Goal: Information Seeking & Learning: Learn about a topic

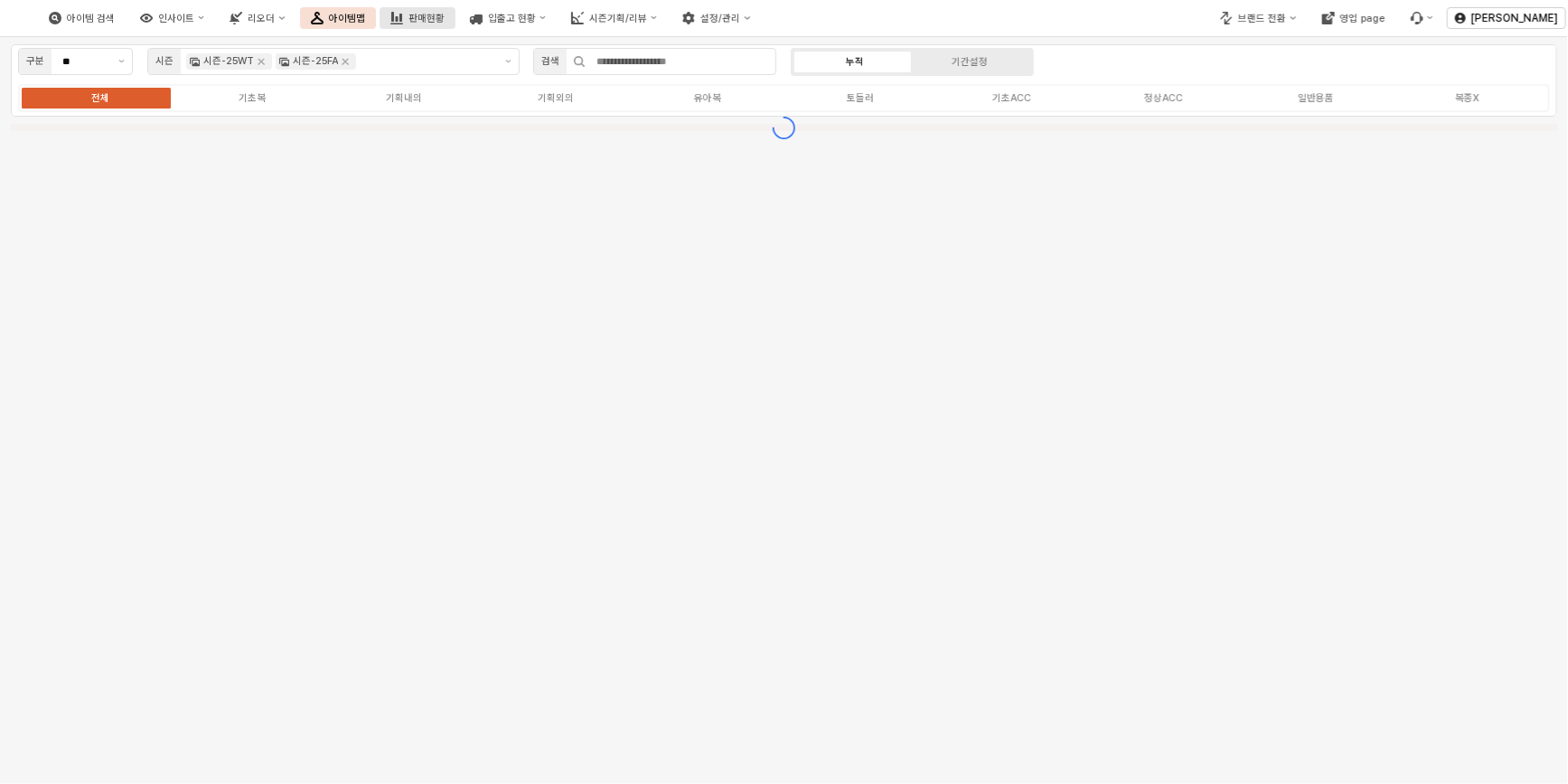
click at [455, 24] on button "판매현황" at bounding box center [417, 18] width 76 height 22
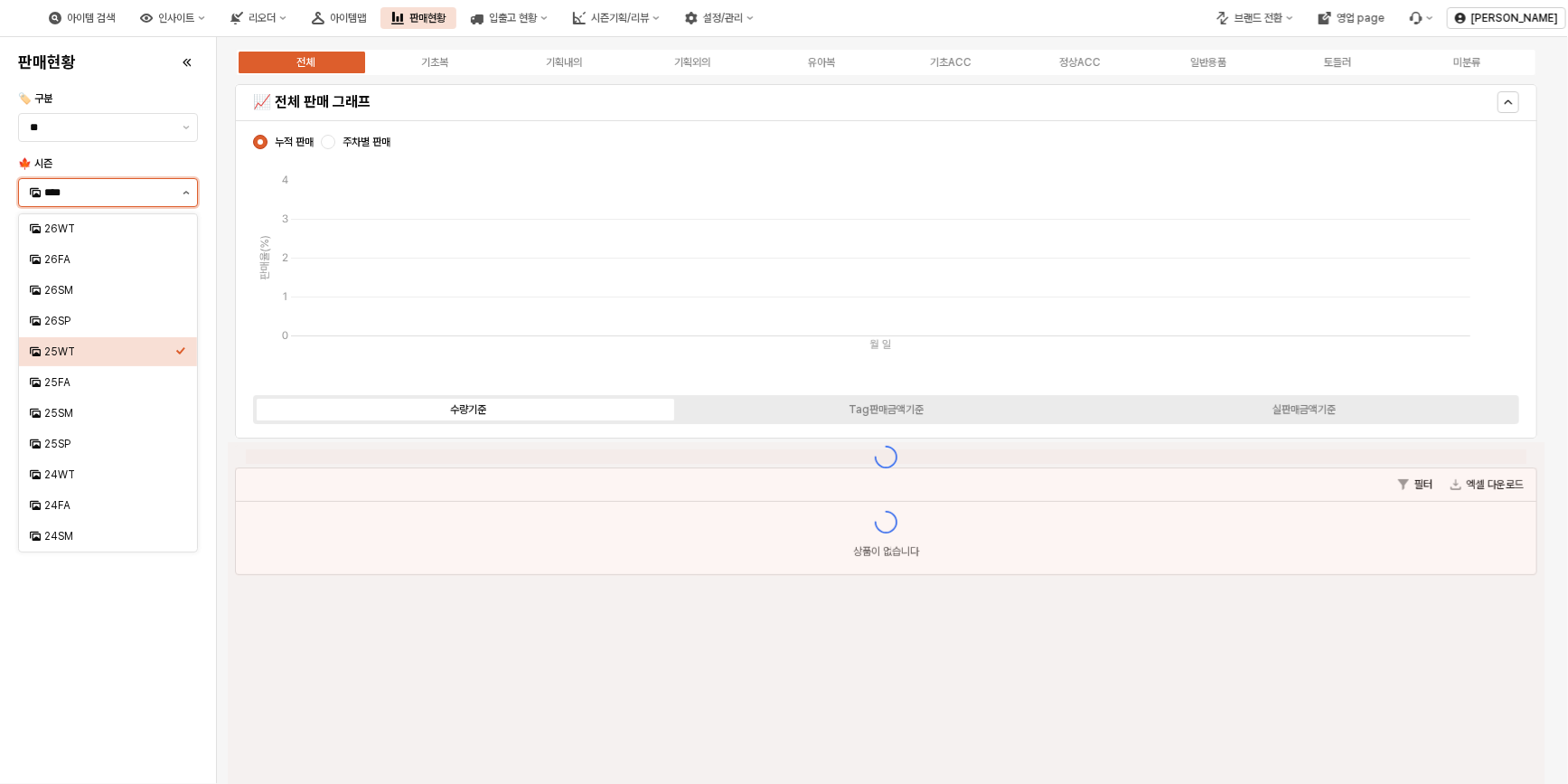
click at [193, 191] on button "제안 사항 표시" at bounding box center [186, 192] width 22 height 27
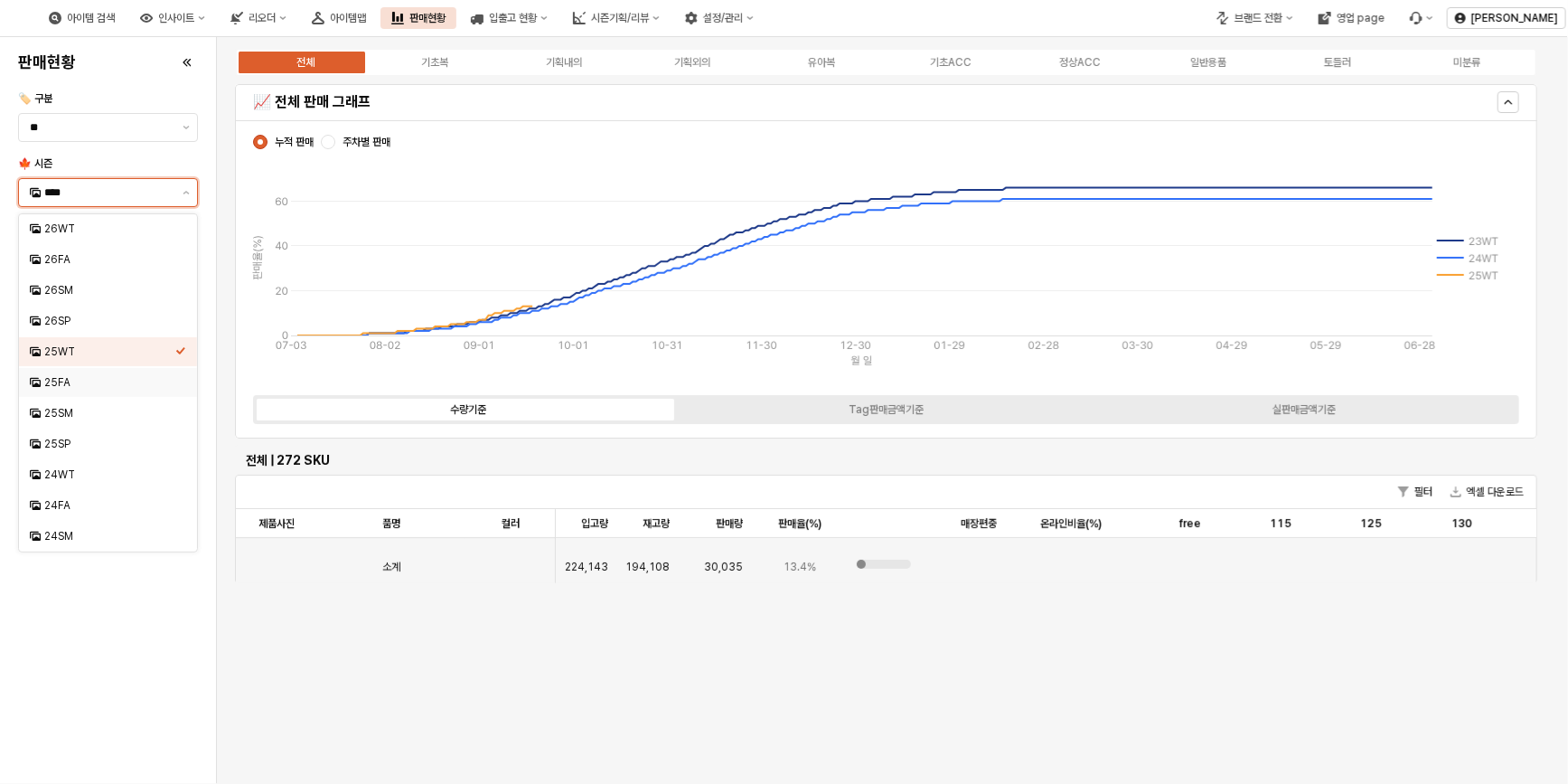
click at [64, 380] on div "25FA" at bounding box center [110, 382] width 131 height 14
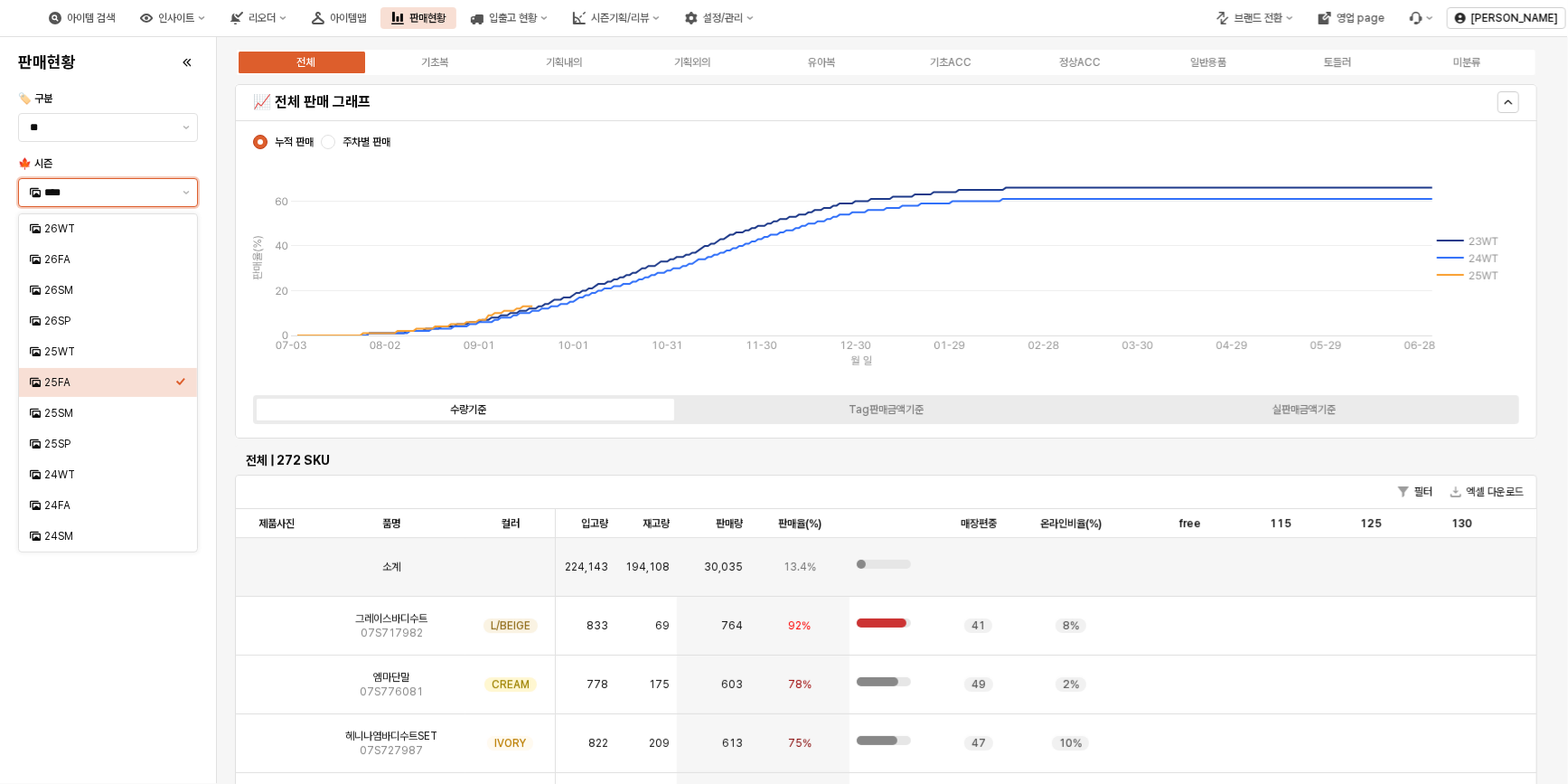
type input "****"
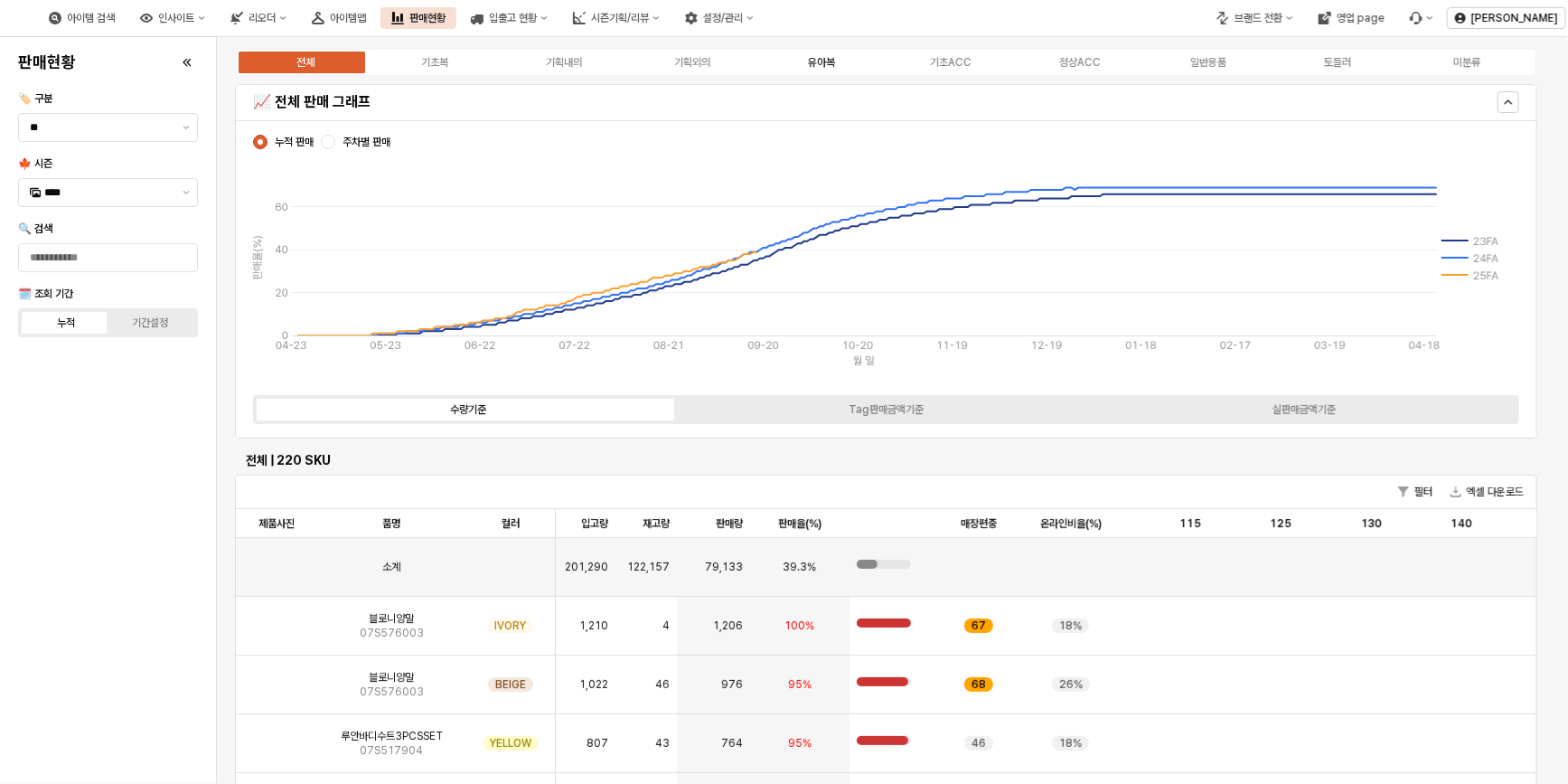
click at [824, 61] on div "유아복" at bounding box center [821, 62] width 27 height 12
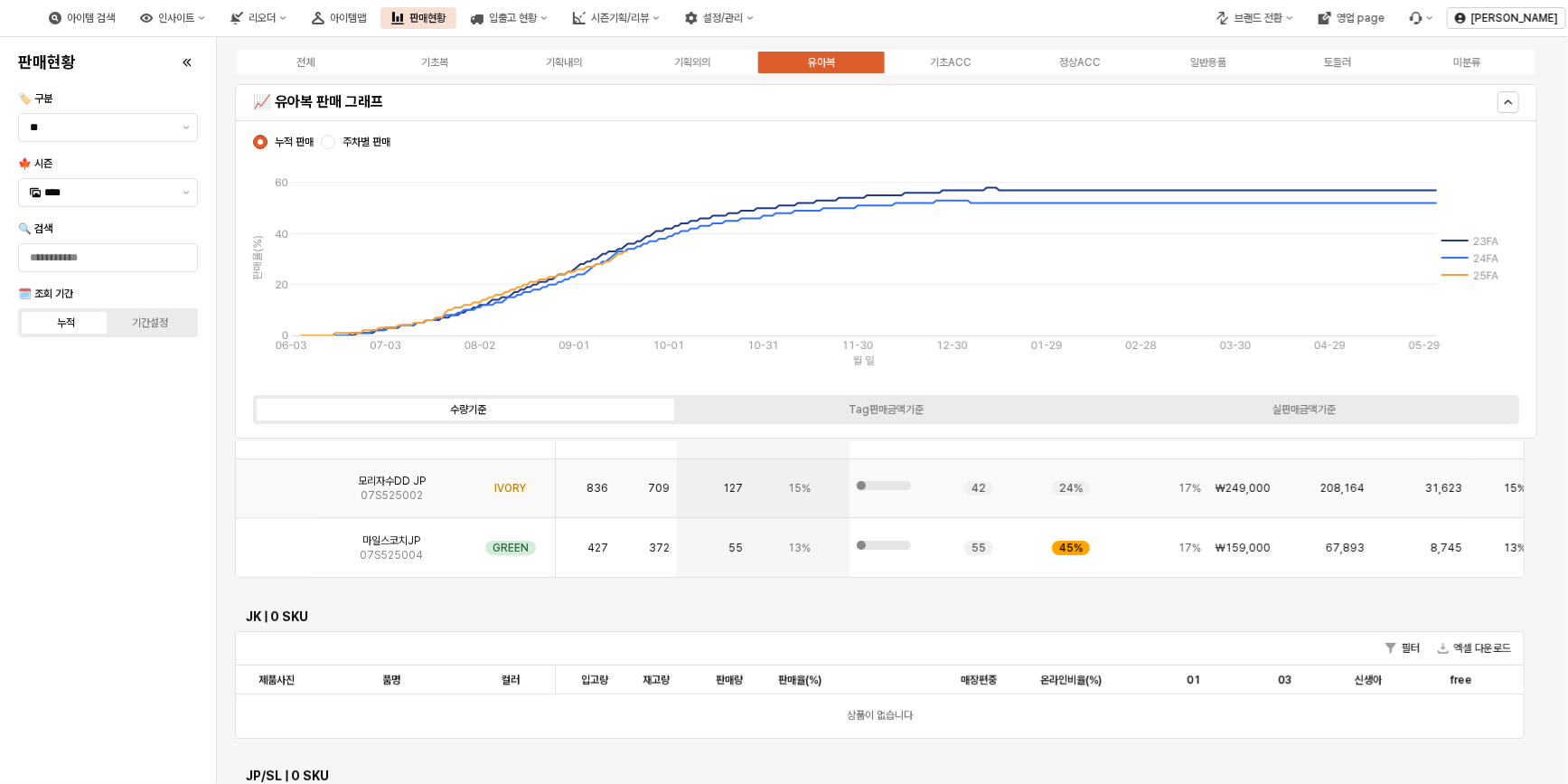
scroll to position [163, 0]
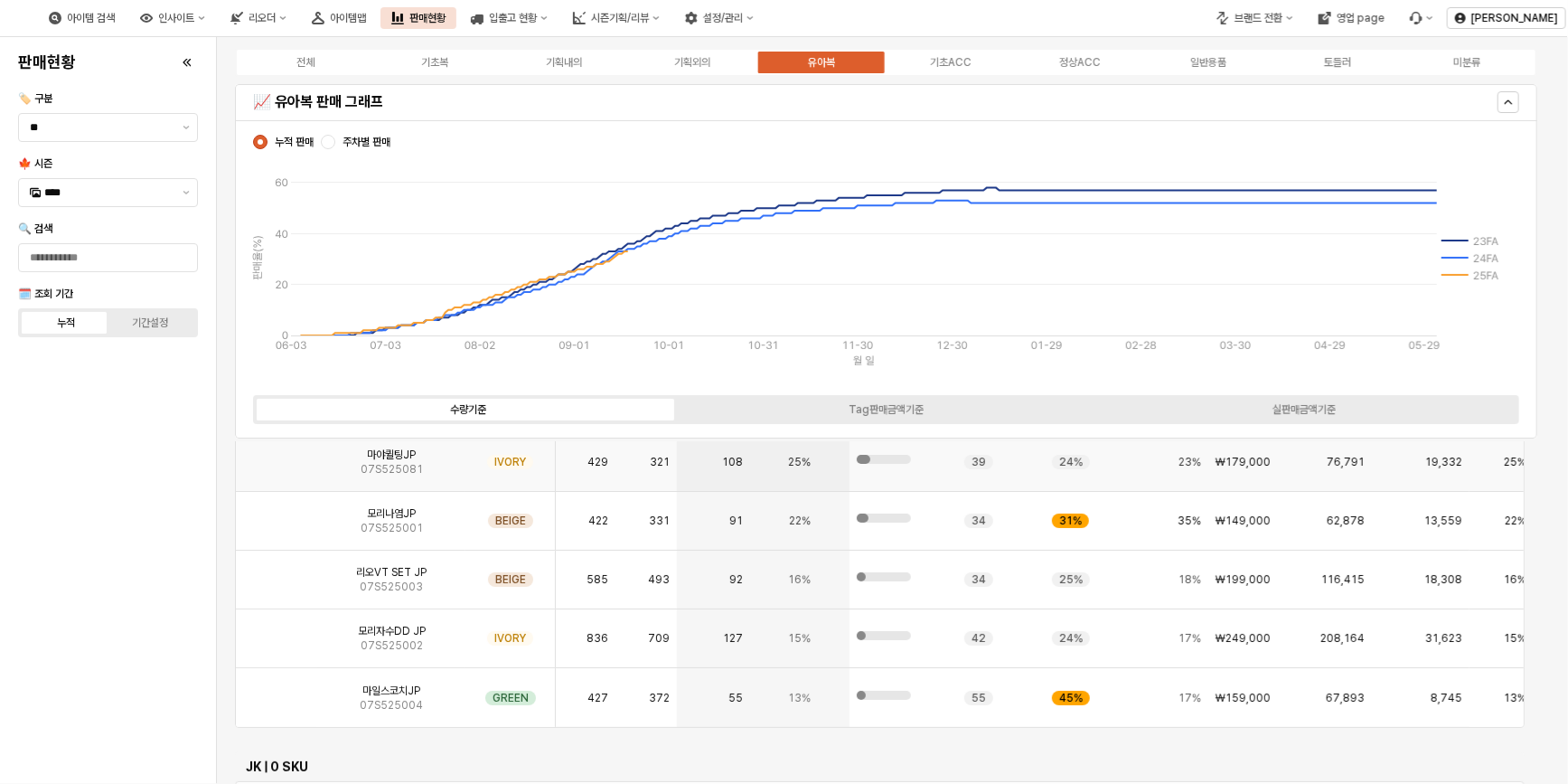
click at [276, 455] on img "App Frame" at bounding box center [276, 455] width 0 height 0
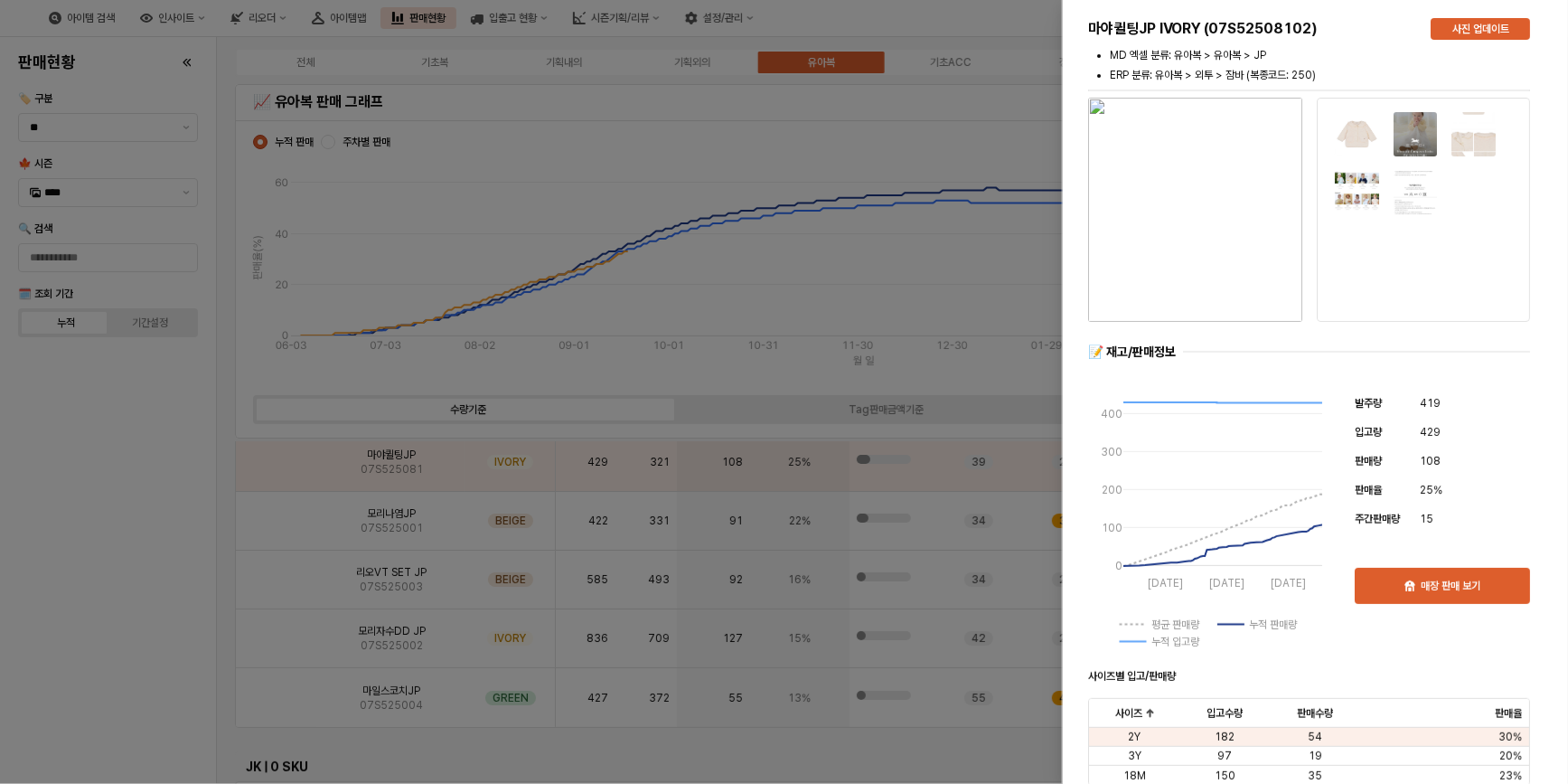
click at [1185, 256] on img "button" at bounding box center [1195, 209] width 214 height 224
drag, startPoint x: 155, startPoint y: 456, endPoint x: 193, endPoint y: 490, distance: 51.0
click at [154, 456] on div at bounding box center [784, 392] width 1568 height 784
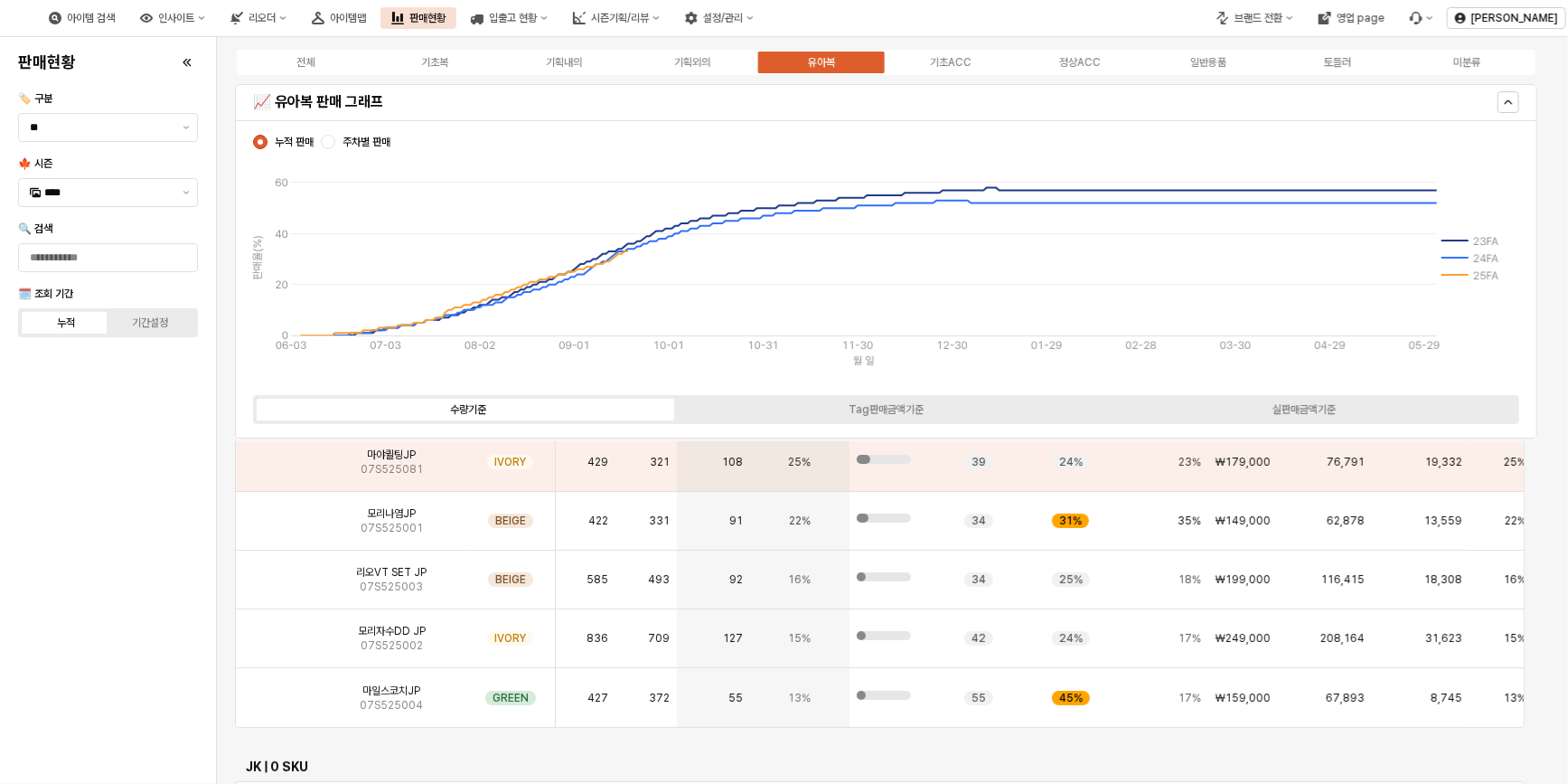
click at [114, 654] on div "판매현황 🏷️ 구분 ** 🍁 시즌 **** 🔍 검색 🗓️ 조회 기간 누적 기간설정" at bounding box center [108, 410] width 194 height 732
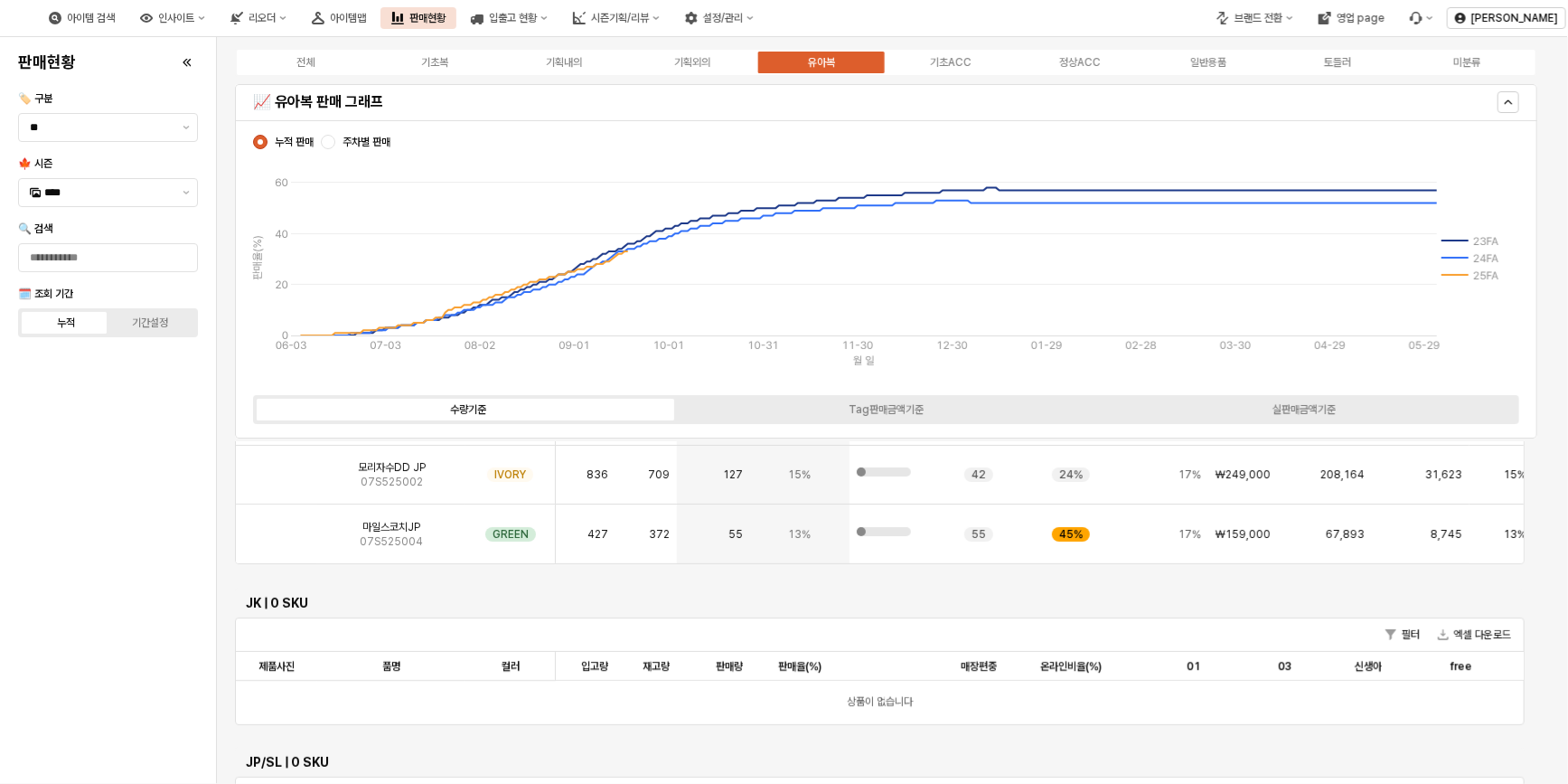
scroll to position [328, 0]
click at [291, 556] on div "App Frame" at bounding box center [276, 533] width 82 height 59
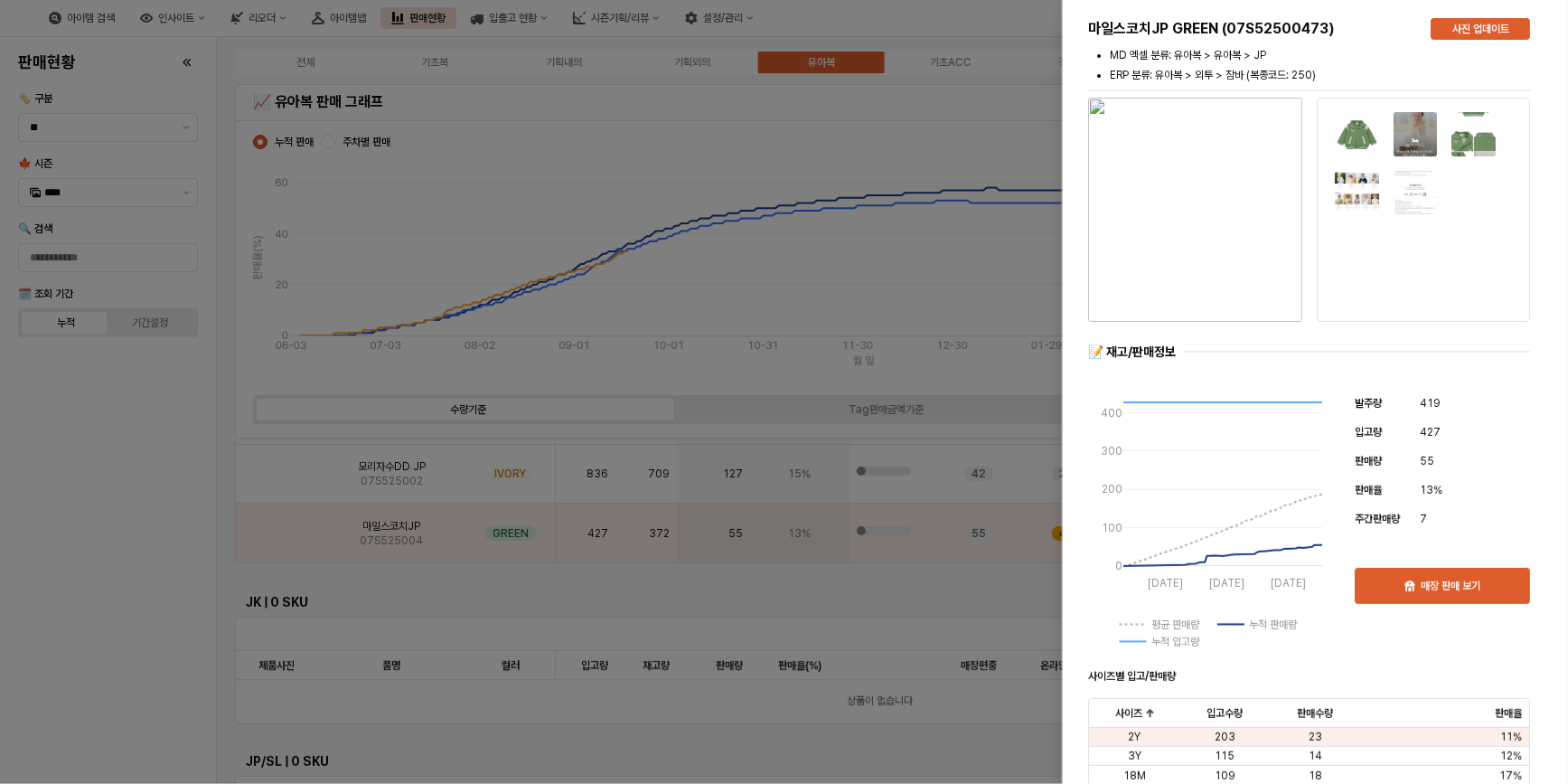
click at [1197, 256] on img "button" at bounding box center [1195, 209] width 214 height 224
click at [148, 464] on div at bounding box center [784, 392] width 1568 height 784
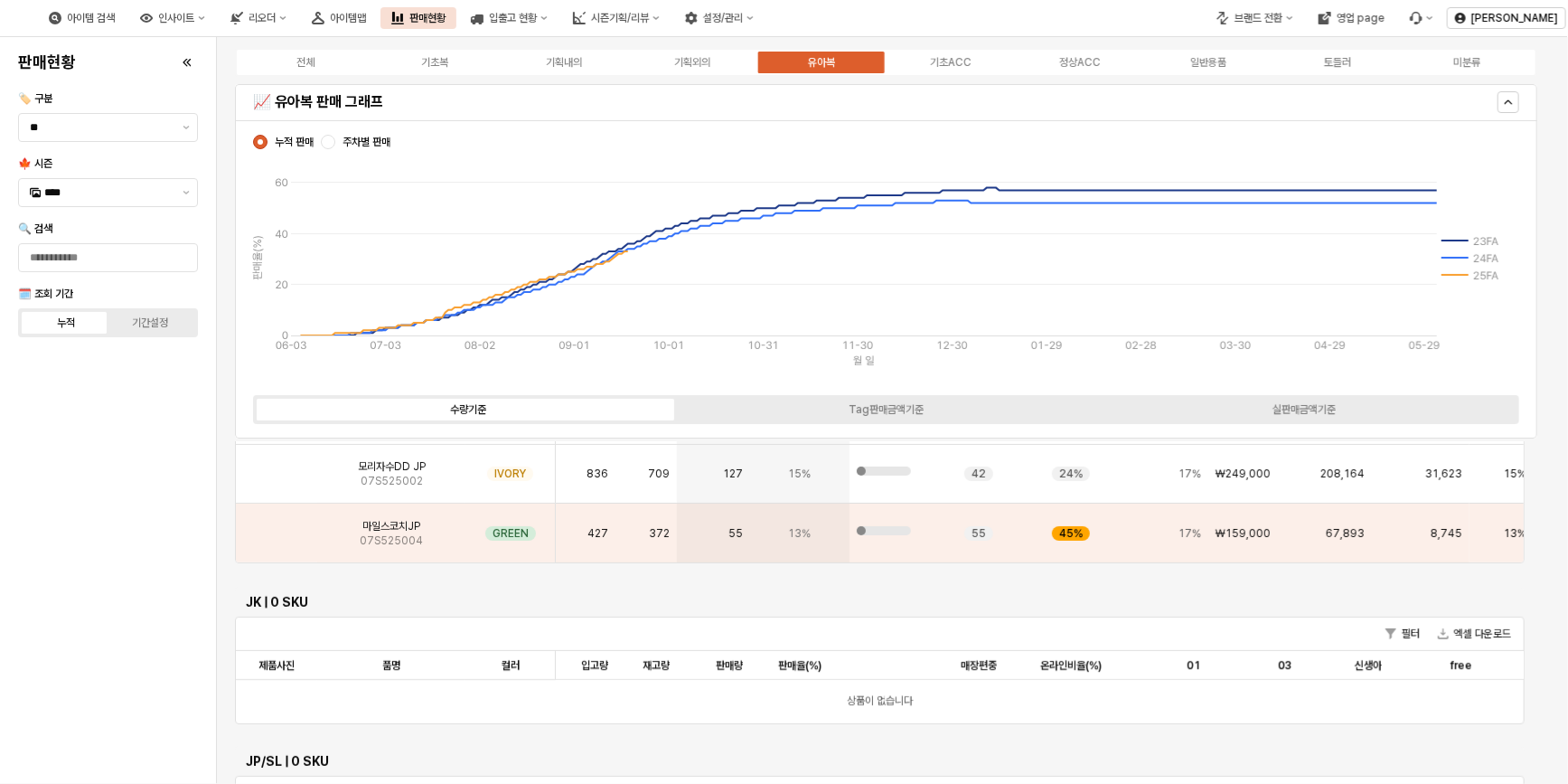
drag, startPoint x: 18, startPoint y: 574, endPoint x: 17, endPoint y: 562, distance: 12.0
click at [19, 574] on div "판매현황 🏷️ 구분 ** 🍁 시즌 **** 🔍 검색 🗓️ 조회 기간 누적 기간설정" at bounding box center [108, 410] width 194 height 732
click at [794, 67] on label "유아복" at bounding box center [822, 62] width 129 height 16
click at [928, 56] on label "기초ACC" at bounding box center [951, 62] width 129 height 16
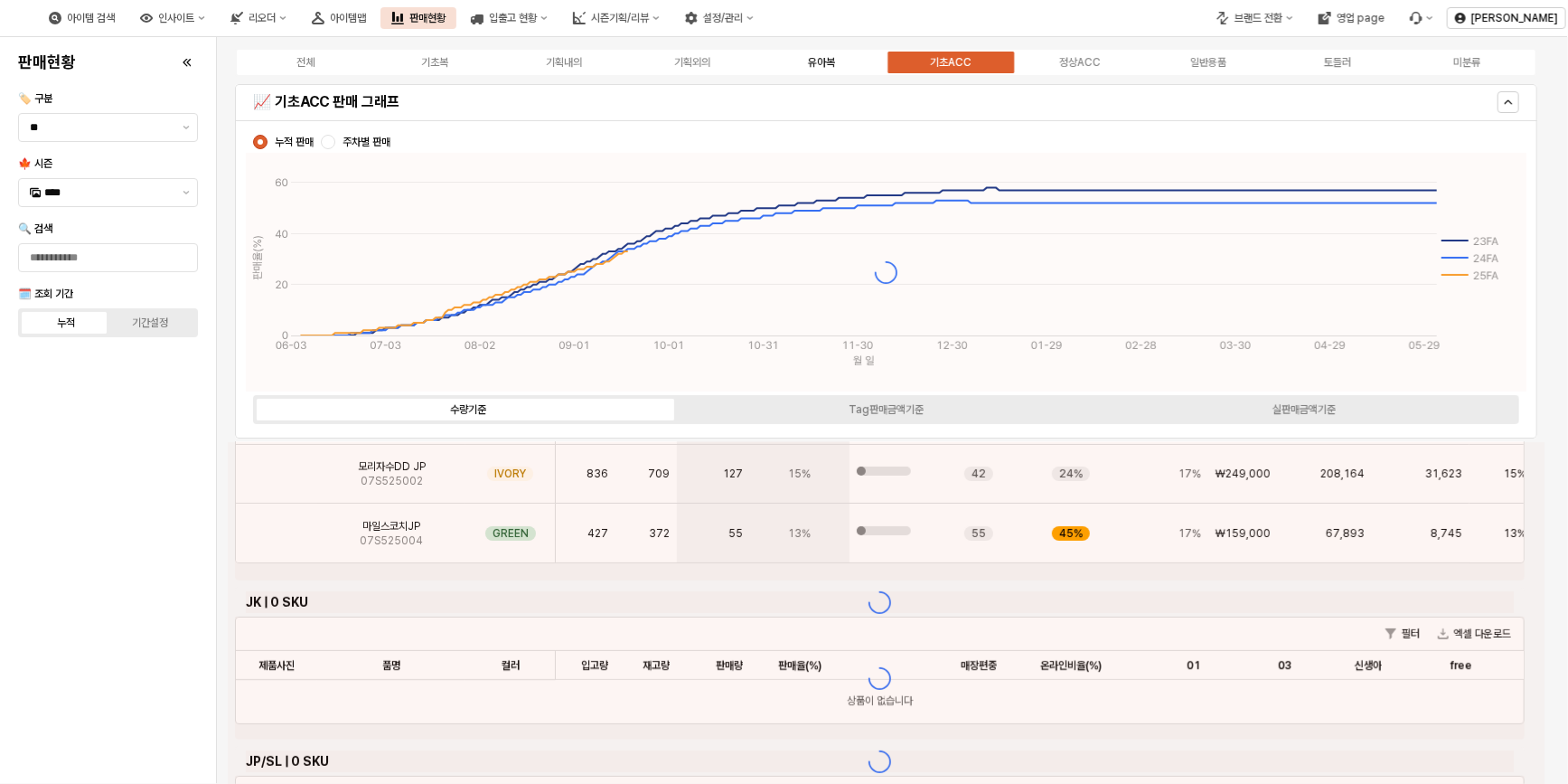
click at [821, 60] on div "유아복" at bounding box center [821, 62] width 27 height 12
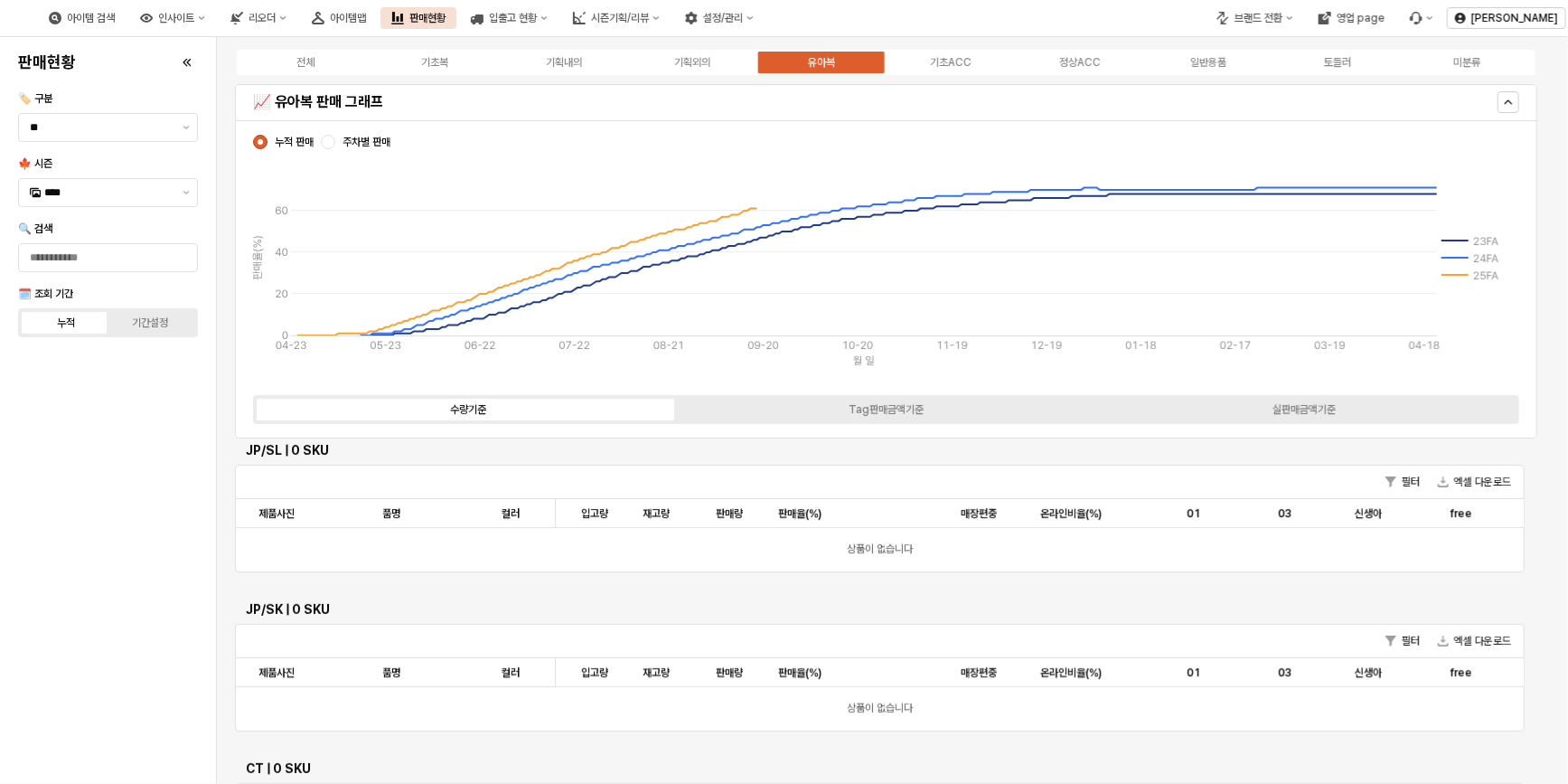
scroll to position [18, 0]
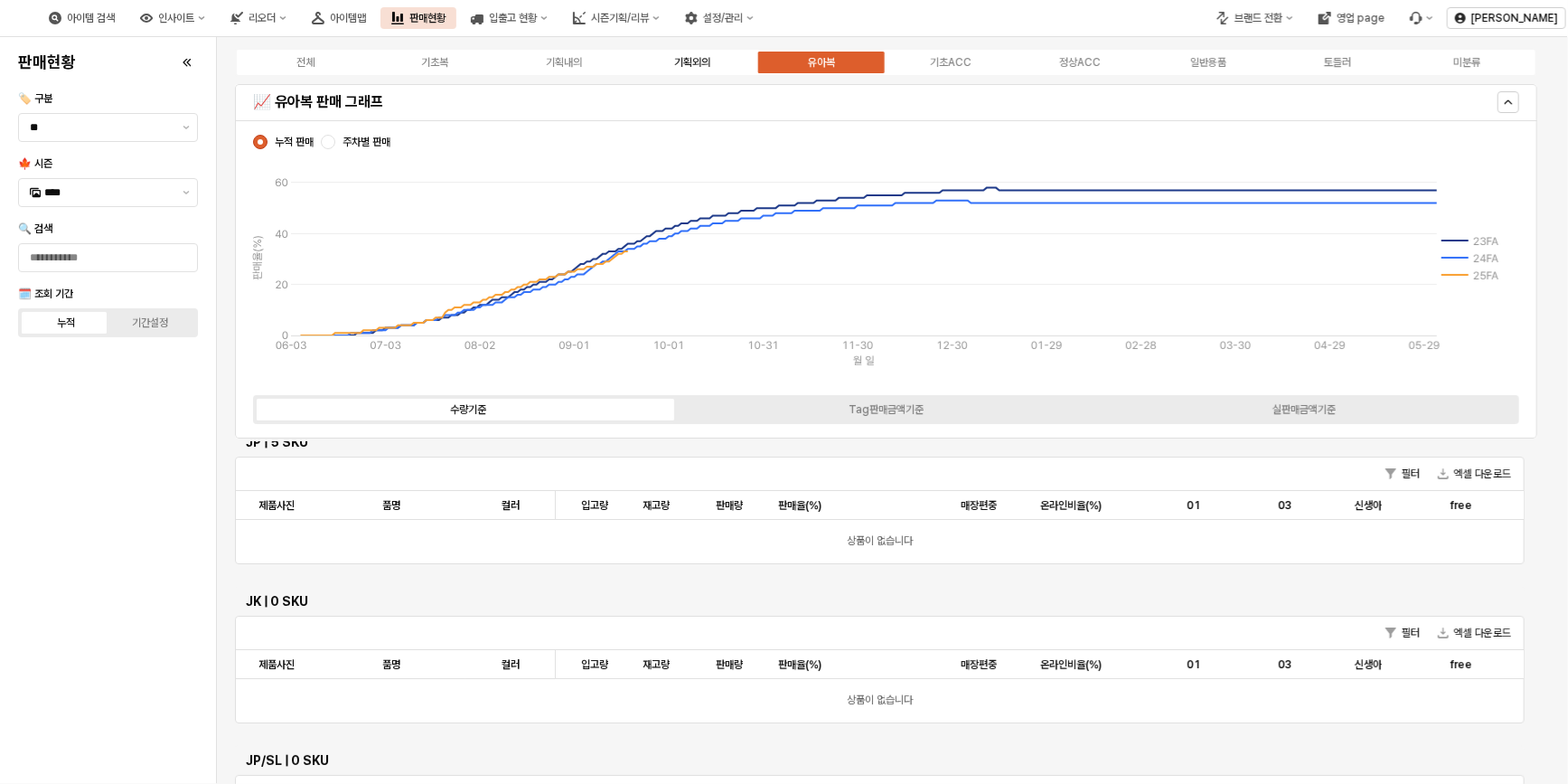
click at [729, 67] on label "기획외의" at bounding box center [693, 62] width 129 height 16
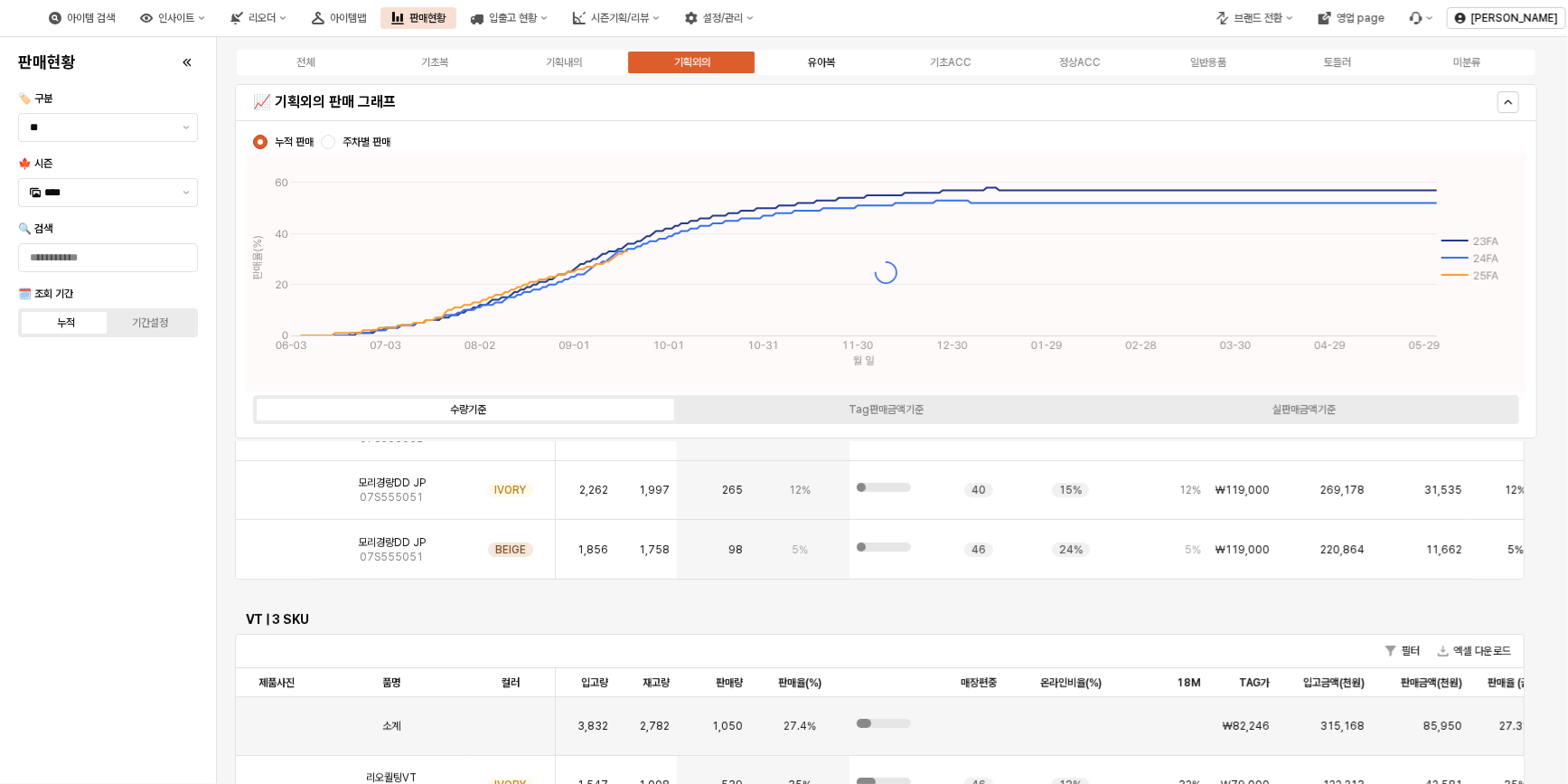
click at [823, 56] on div "유아복" at bounding box center [821, 62] width 27 height 12
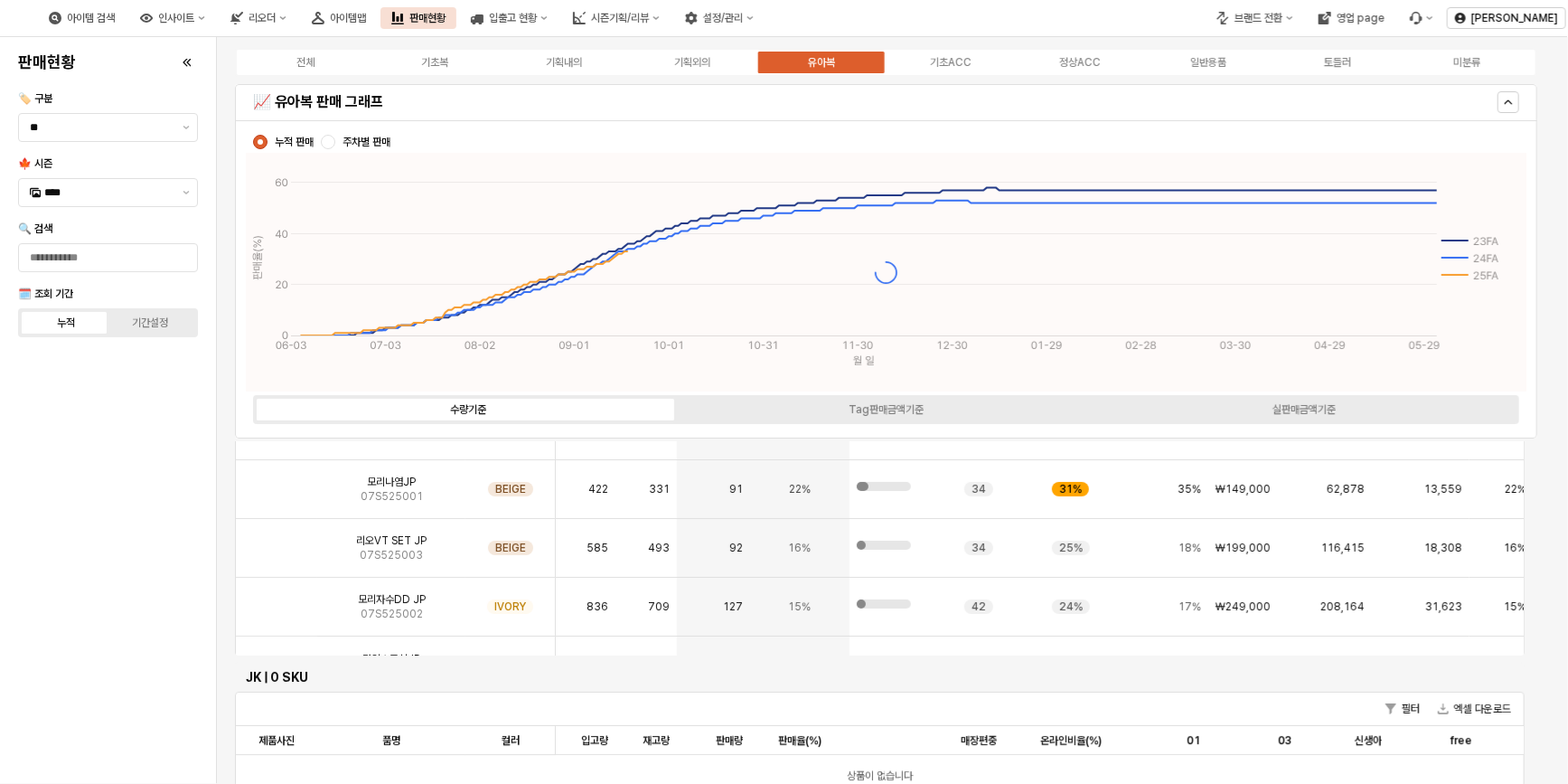
scroll to position [253, 0]
click at [836, 66] on label "유아복" at bounding box center [822, 62] width 129 height 16
click at [995, 62] on label "기초ACC" at bounding box center [951, 62] width 129 height 16
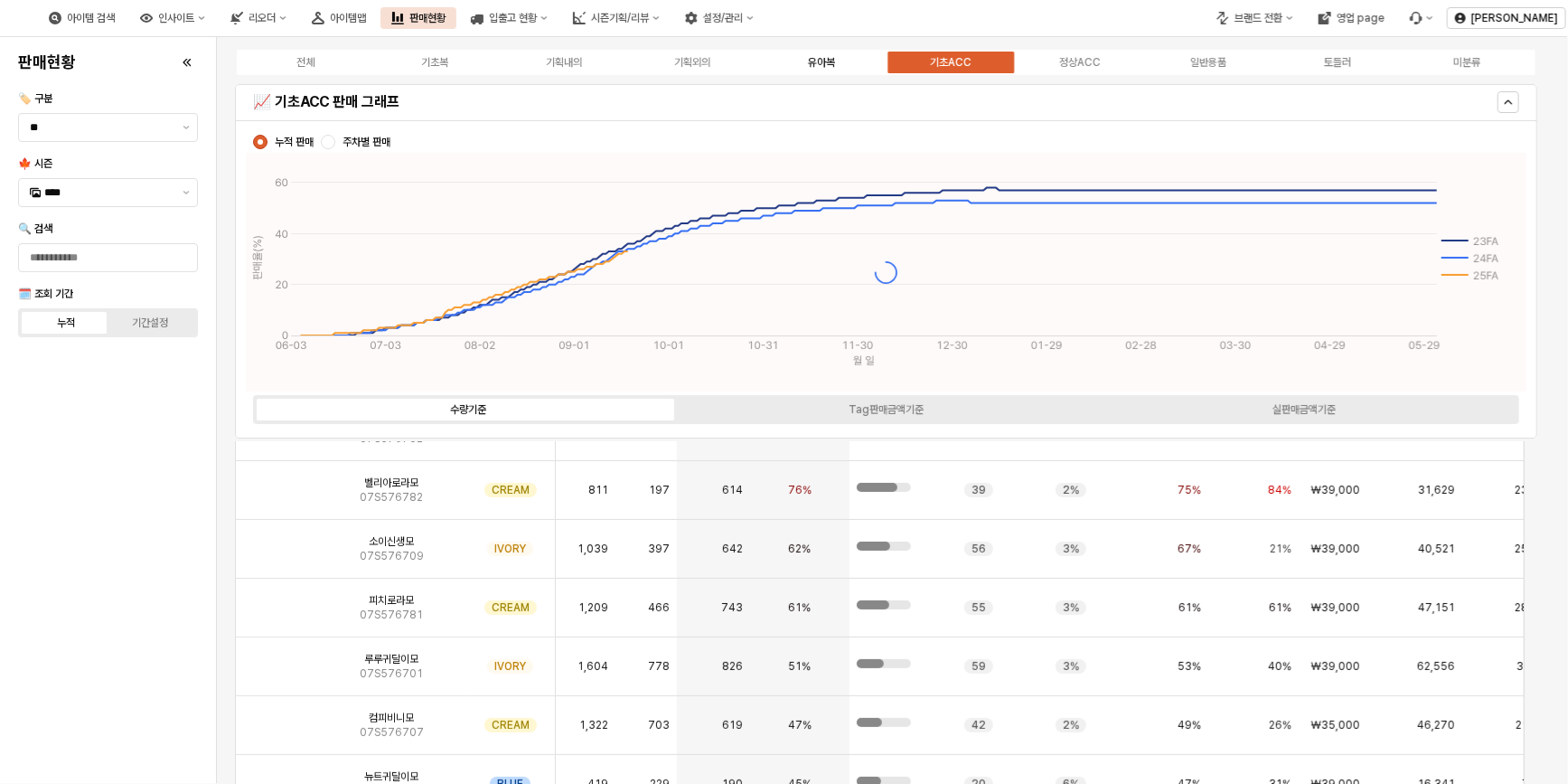
scroll to position [607, 0]
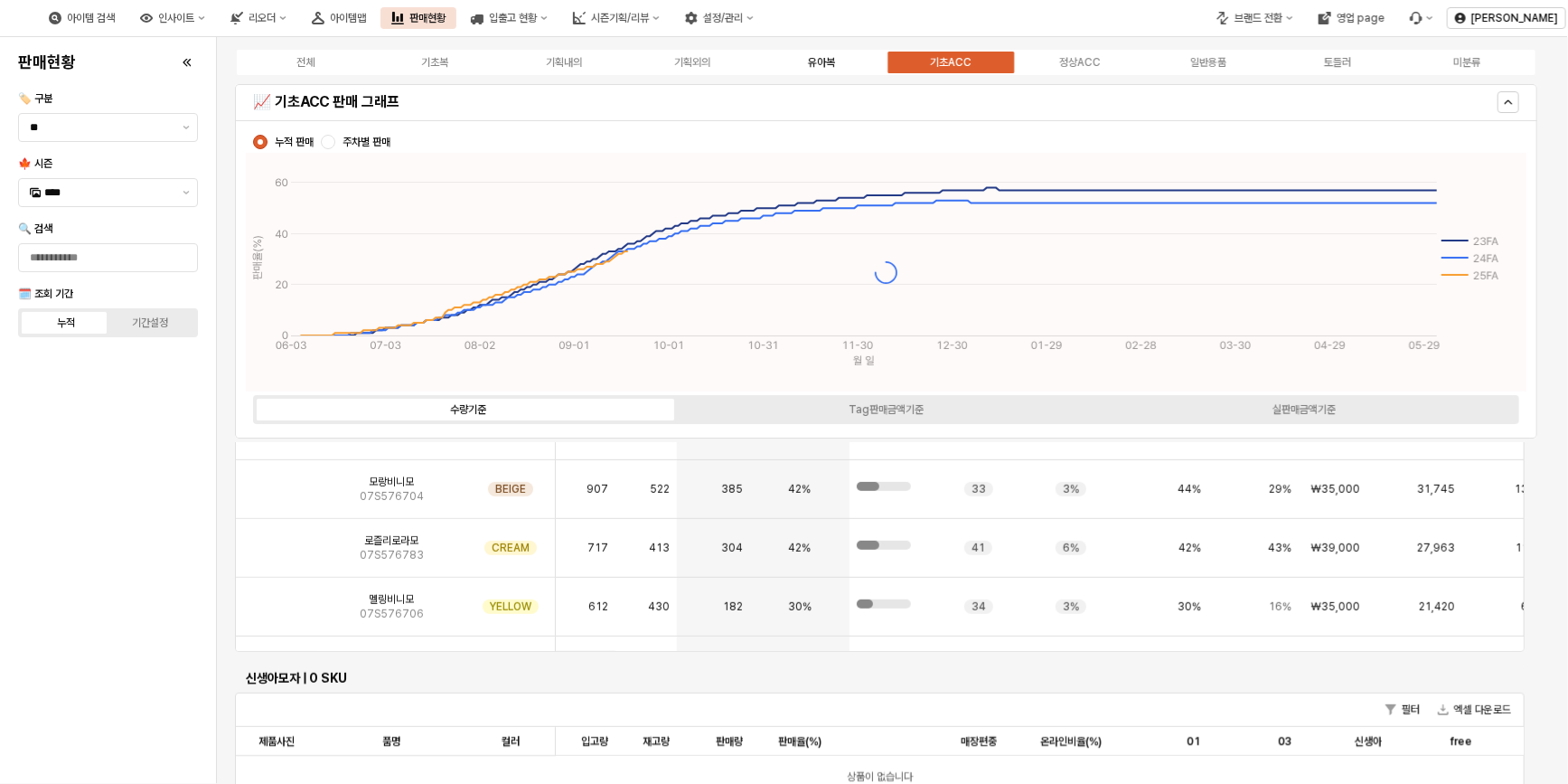
click at [839, 68] on label "유아복" at bounding box center [822, 62] width 129 height 16
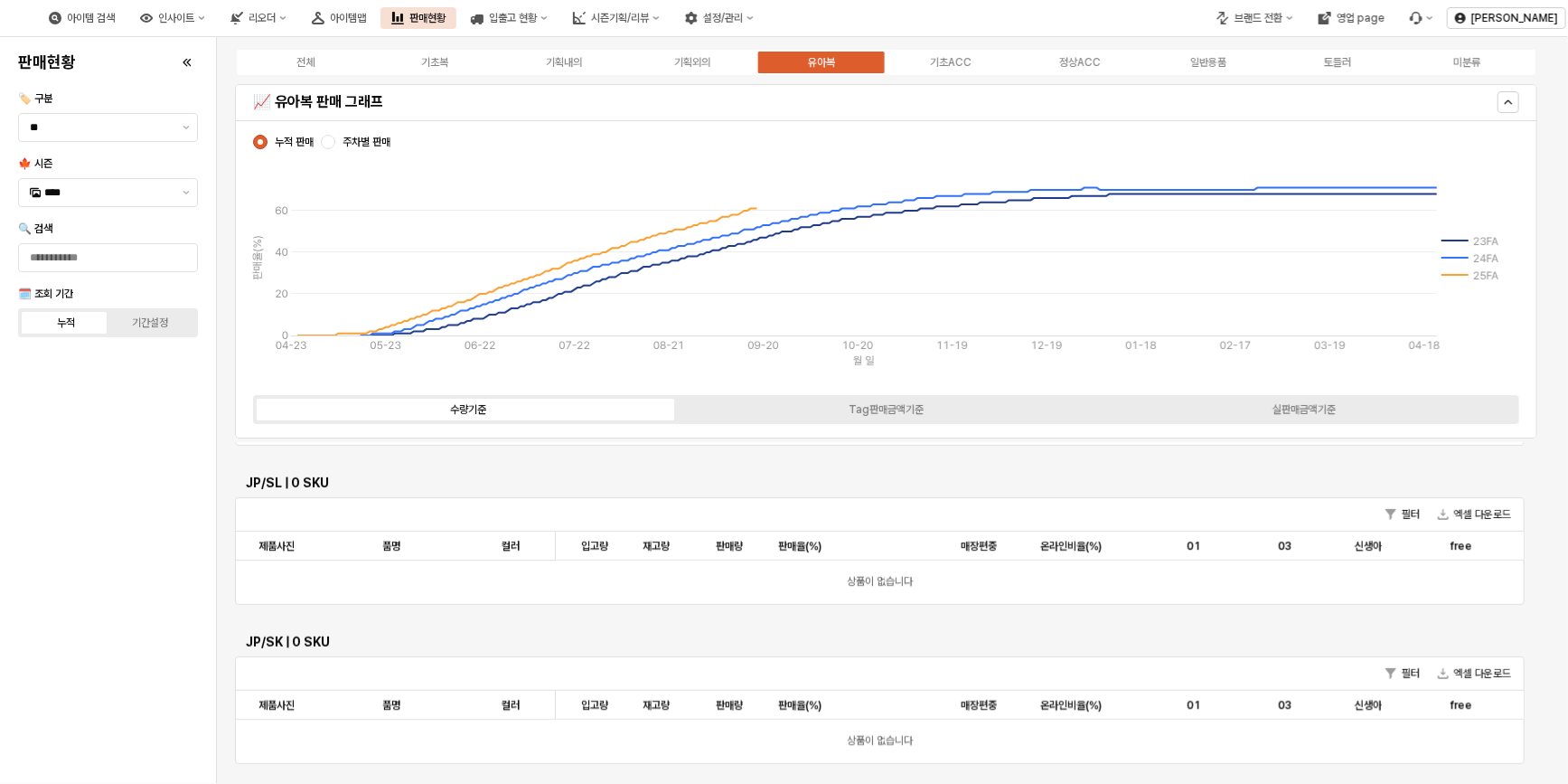
scroll to position [296, 0]
